Goal: Use online tool/utility

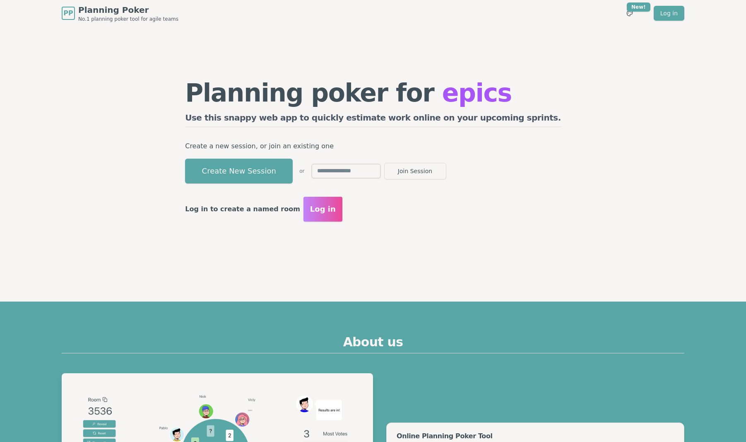
click at [381, 174] on input "text" at bounding box center [346, 171] width 70 height 15
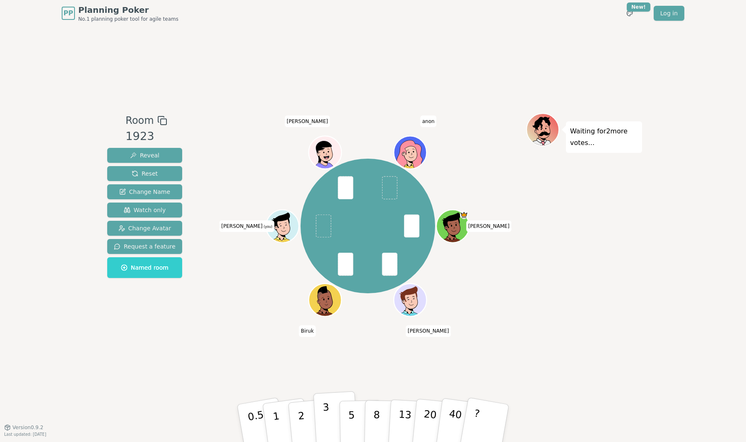
click at [338, 427] on button "3" at bounding box center [336, 423] width 45 height 65
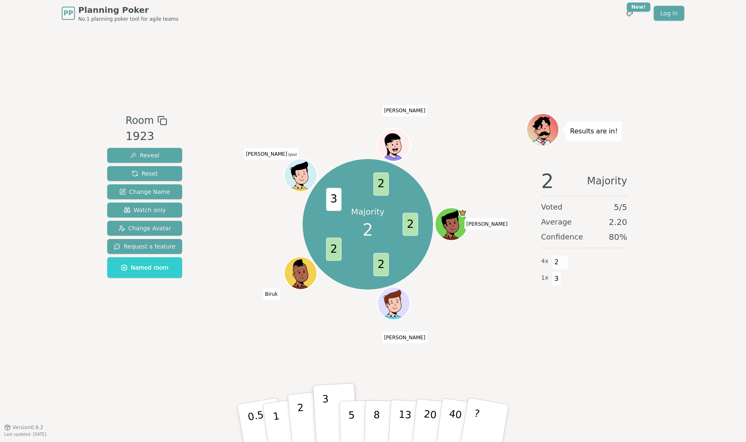
click at [296, 412] on button "2" at bounding box center [310, 424] width 47 height 66
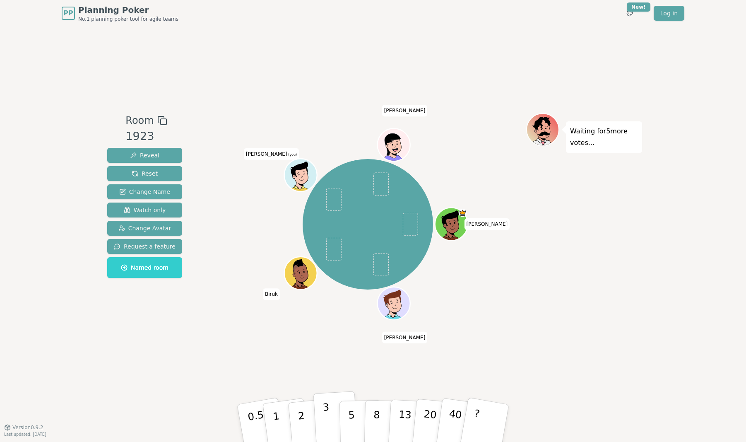
click at [326, 418] on p "3" at bounding box center [327, 423] width 9 height 45
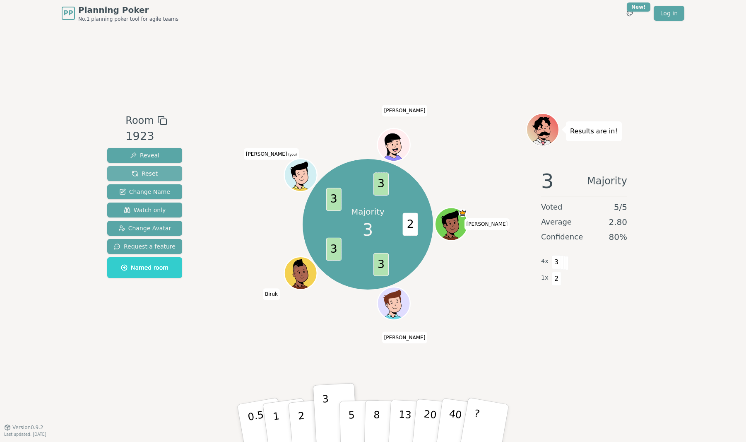
click at [160, 178] on button "Reset" at bounding box center [144, 173] width 75 height 15
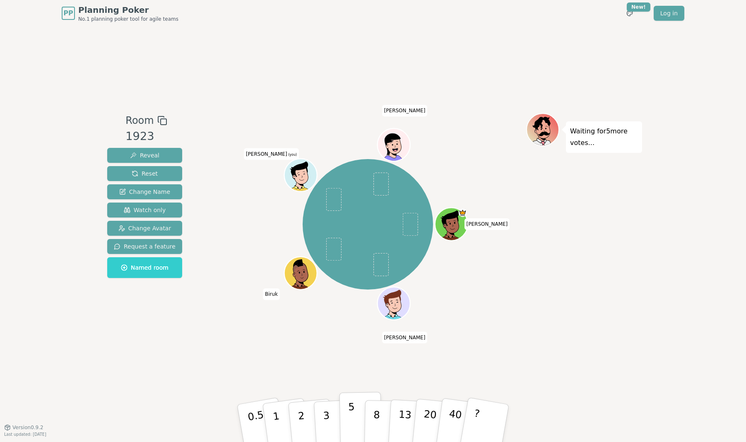
click at [351, 412] on p "5" at bounding box center [351, 423] width 7 height 45
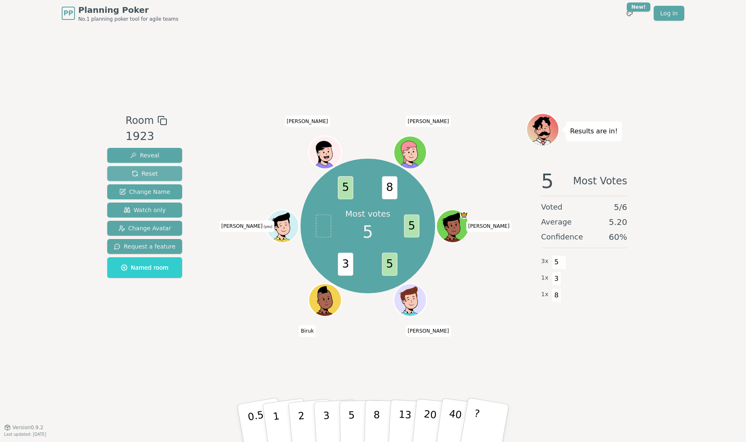
click at [141, 174] on span "Reset" at bounding box center [145, 173] width 26 height 8
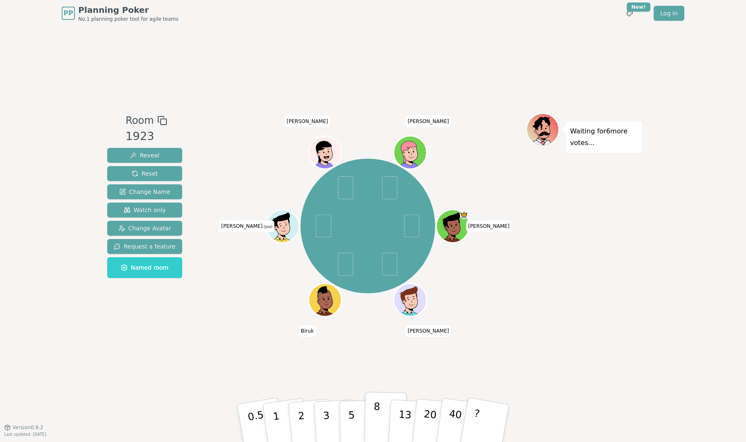
click at [378, 431] on p "8" at bounding box center [376, 422] width 7 height 45
click at [357, 419] on button "5" at bounding box center [361, 423] width 43 height 63
click at [373, 430] on button "8" at bounding box center [385, 423] width 43 height 63
